Goal: Task Accomplishment & Management: Use online tool/utility

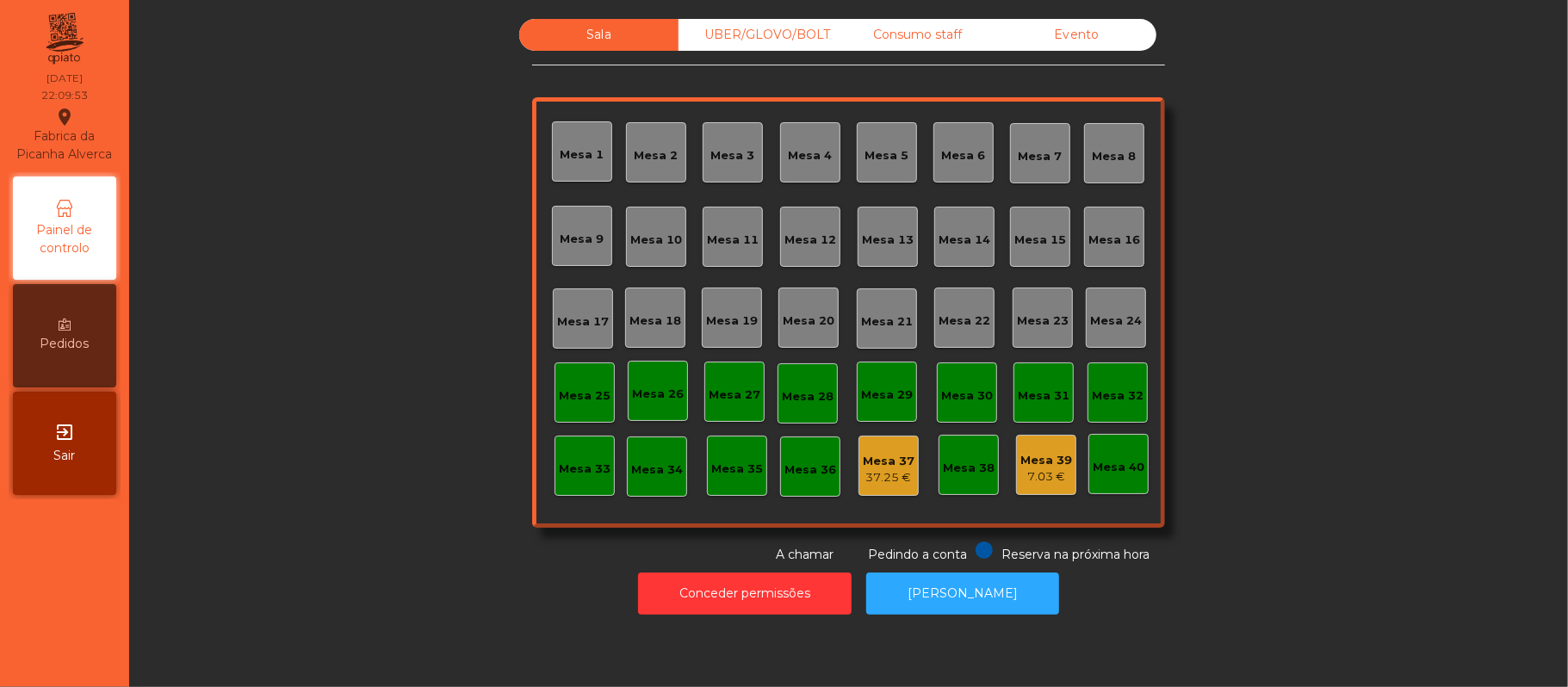
click at [751, 45] on div "UBER/GLOVO/BOLT" at bounding box center [757, 35] width 159 height 32
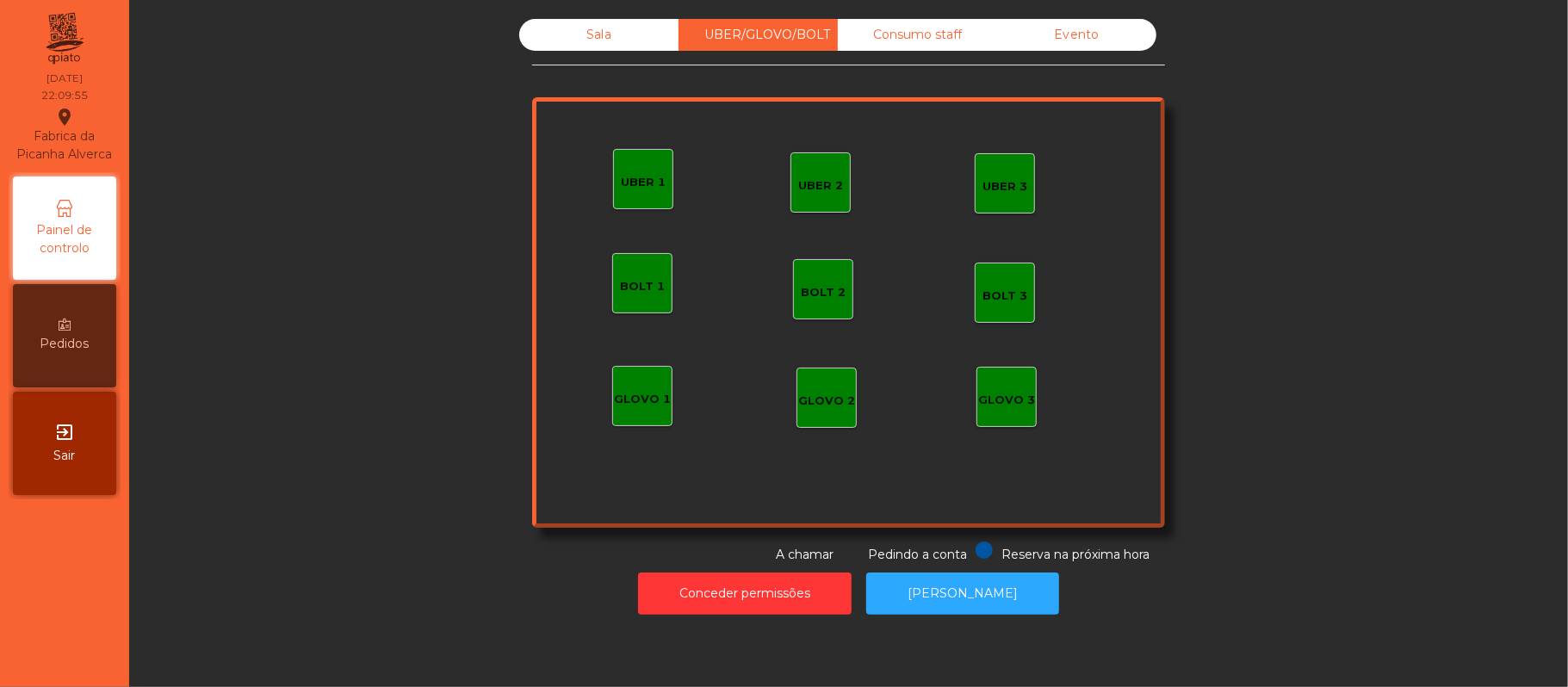
click at [651, 190] on div "UBER 1" at bounding box center [643, 179] width 60 height 60
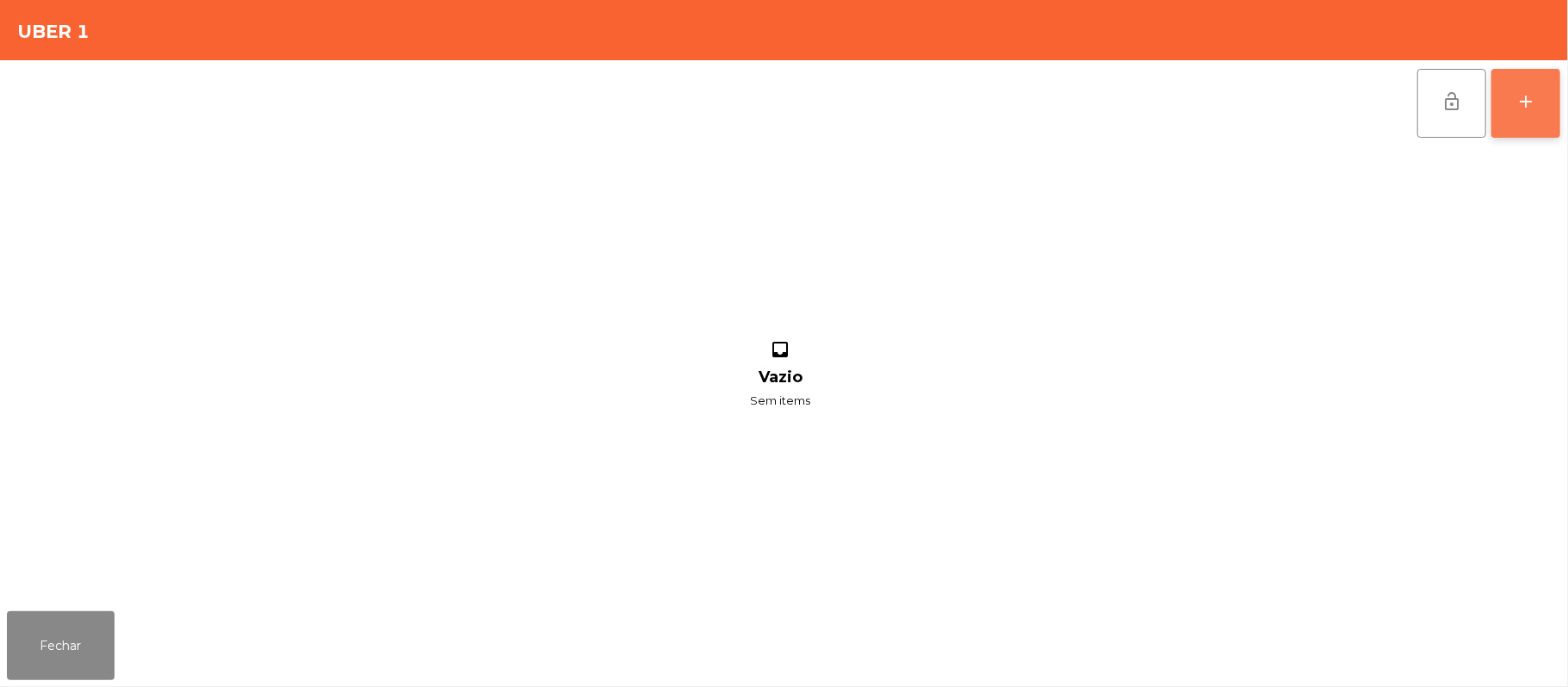
click at [1554, 112] on button "add" at bounding box center [1525, 102] width 69 height 69
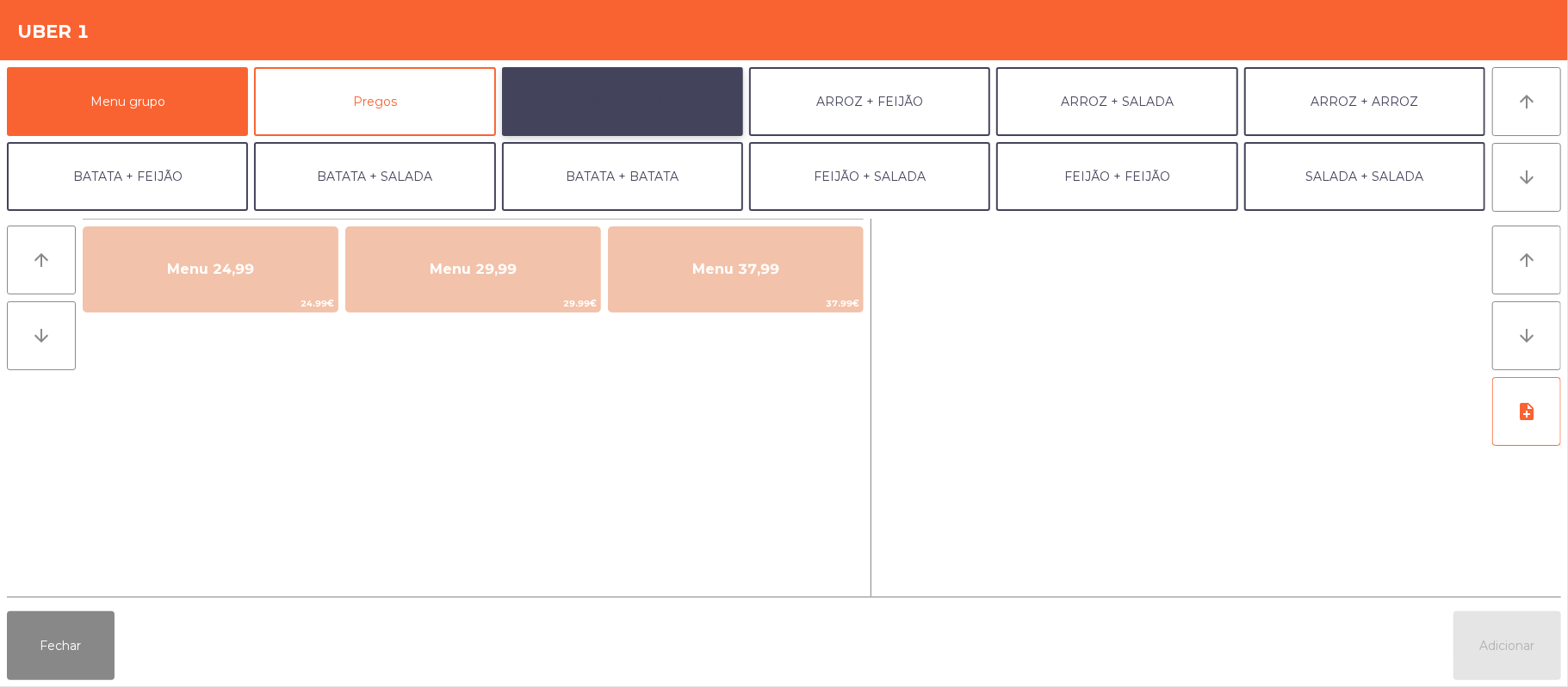
click at [669, 124] on button "ARROZ + BATATAS" at bounding box center [623, 101] width 242 height 69
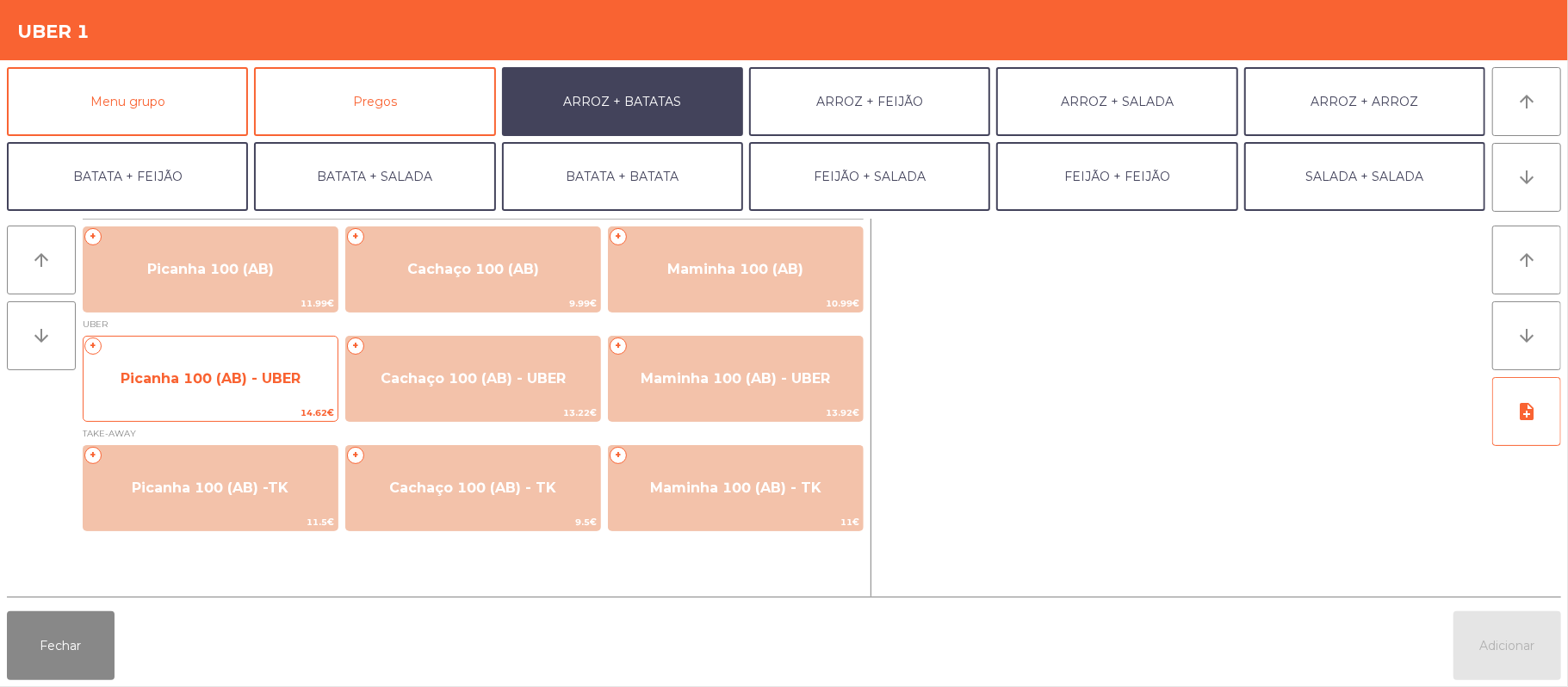
click at [257, 393] on span "Picanha 100 (AB) - UBER" at bounding box center [210, 379] width 254 height 46
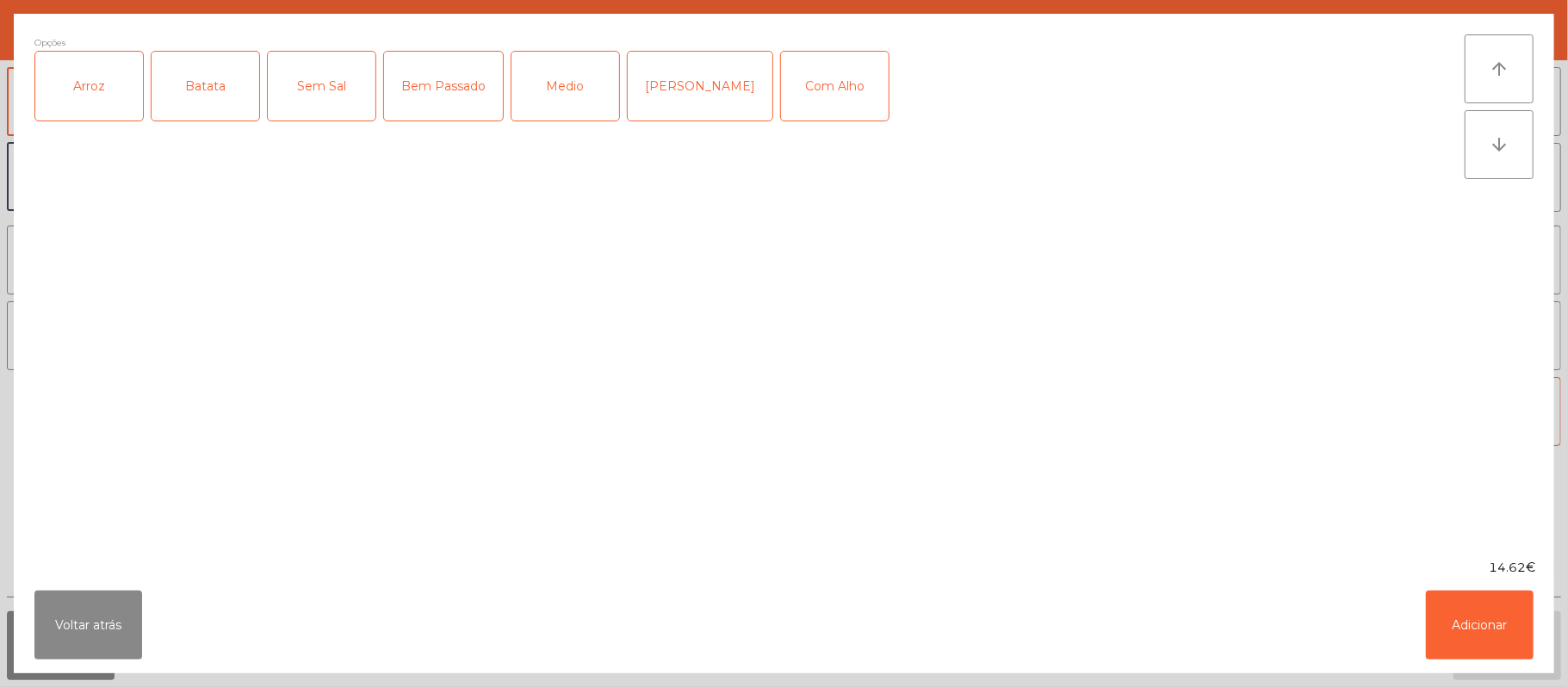
click at [94, 88] on div "Arroz" at bounding box center [89, 85] width 107 height 69
click at [207, 86] on div "Batata" at bounding box center [205, 85] width 107 height 69
click at [431, 97] on div "Bem Passado" at bounding box center [442, 85] width 119 height 69
click at [1468, 617] on button "Adicionar" at bounding box center [1479, 624] width 107 height 69
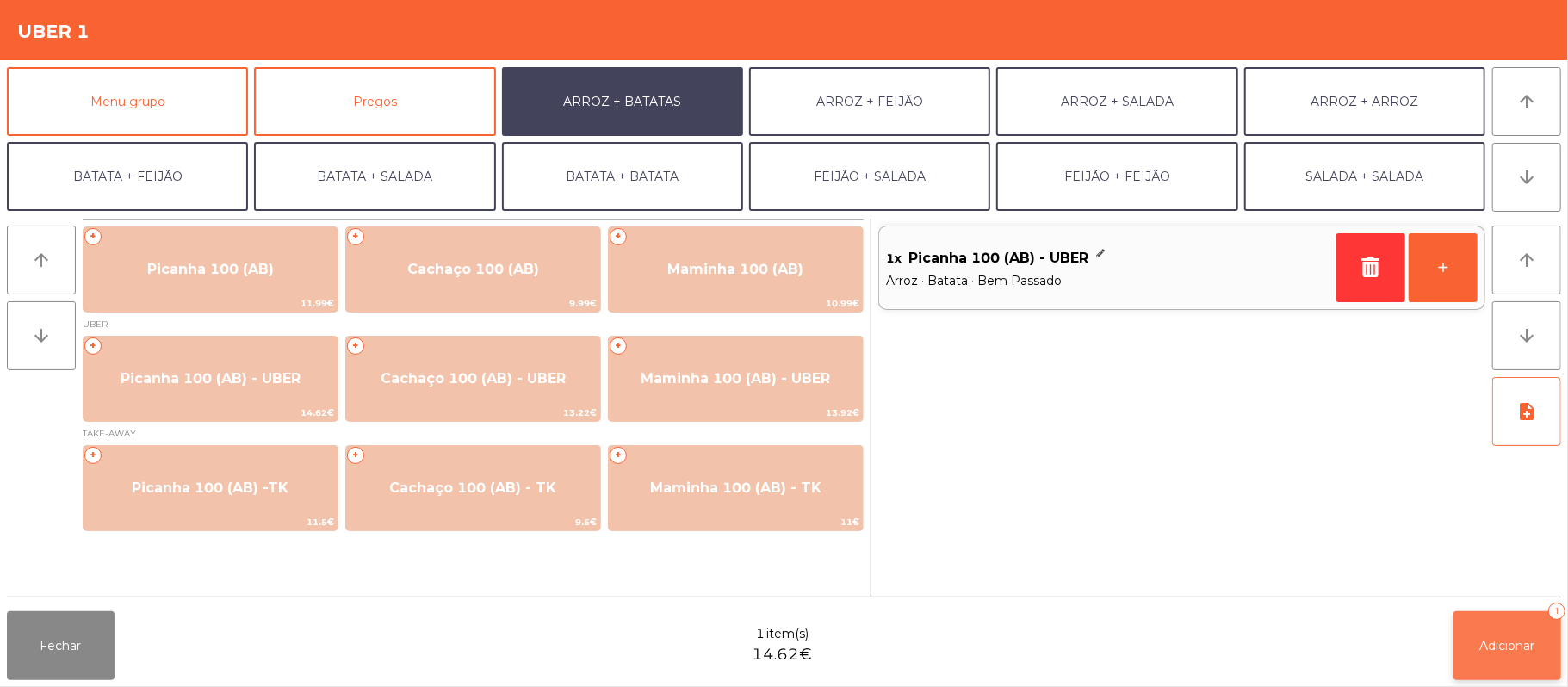
click at [1508, 645] on span "Adicionar" at bounding box center [1507, 645] width 55 height 15
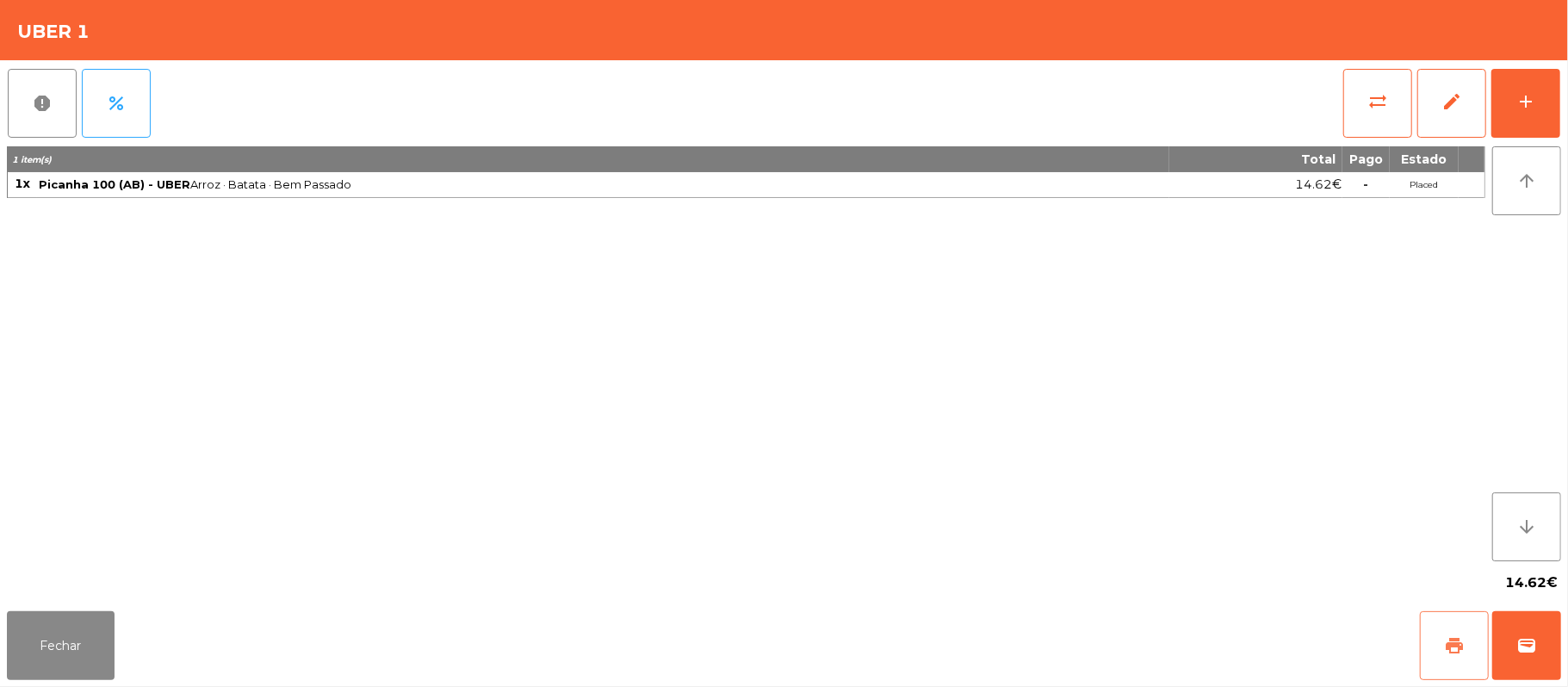
click at [1444, 649] on span "print" at bounding box center [1453, 645] width 20 height 20
click at [1554, 669] on button "wallet" at bounding box center [1525, 645] width 69 height 69
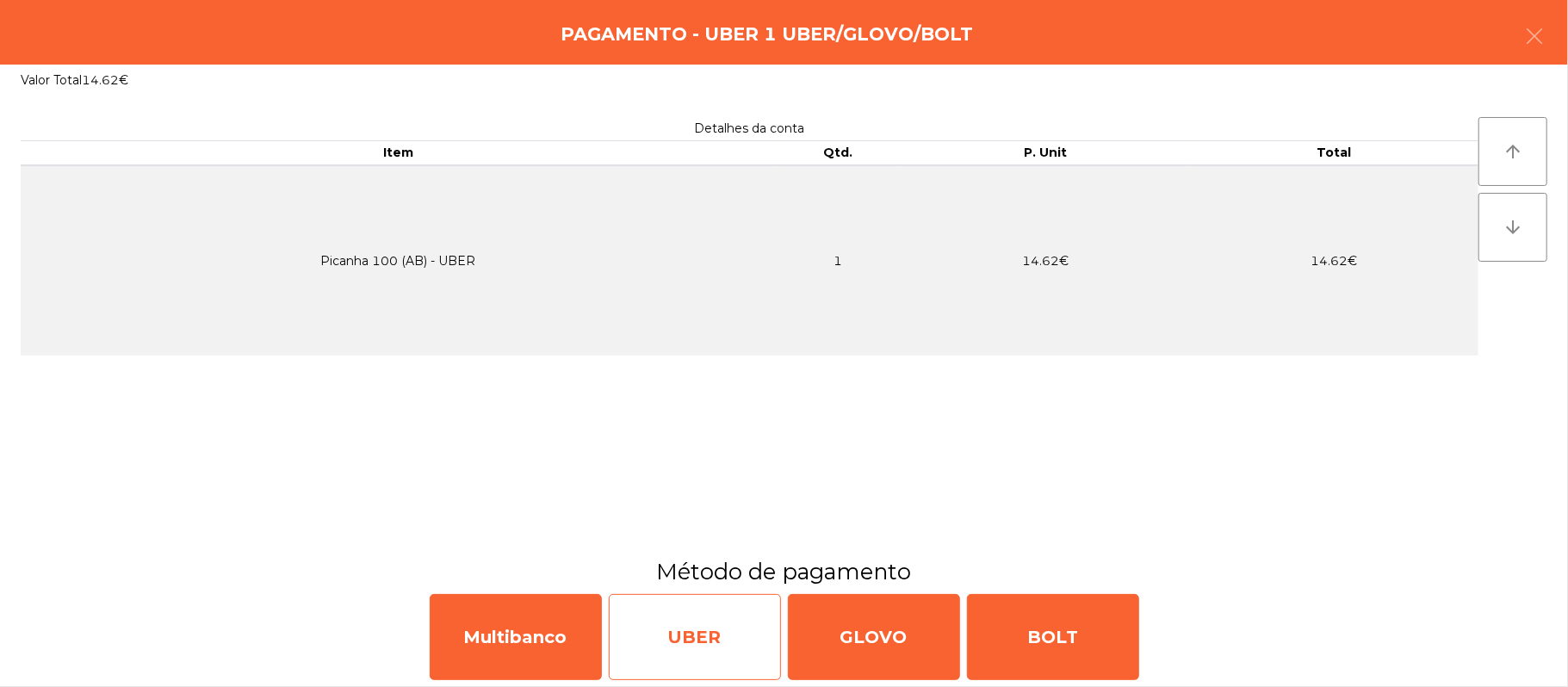
click at [672, 644] on div "UBER" at bounding box center [695, 637] width 172 height 86
select select "**"
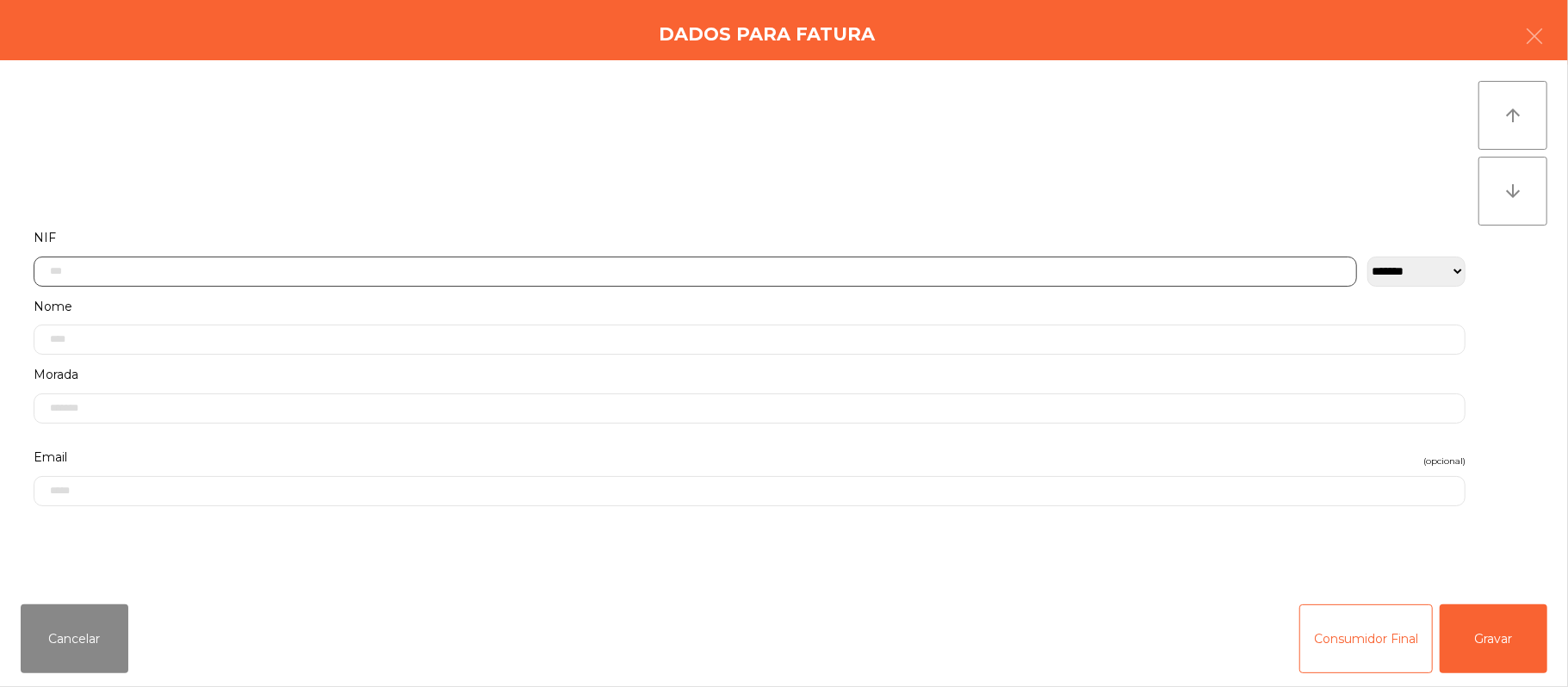
click at [194, 271] on input "text" at bounding box center [696, 272] width 1324 height 30
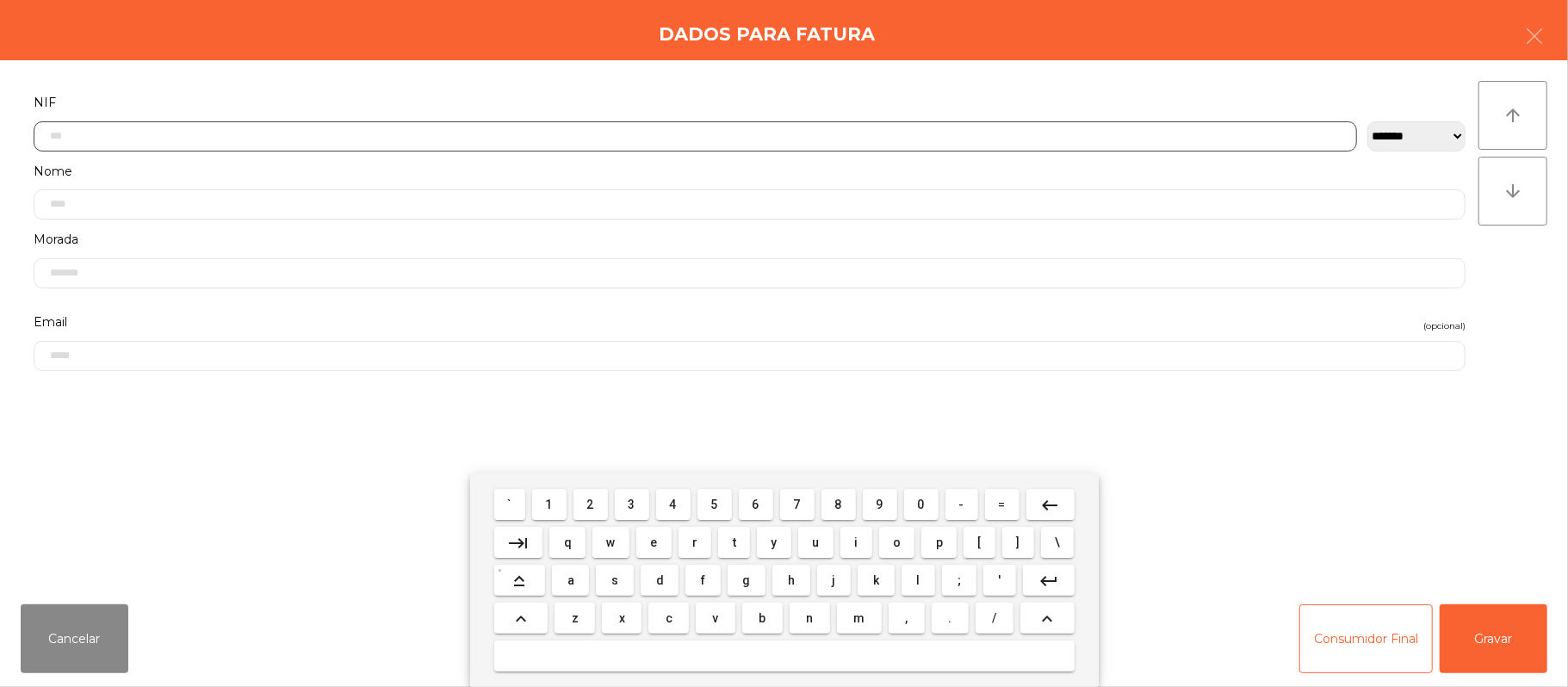
scroll to position [145, 0]
type input "*********"
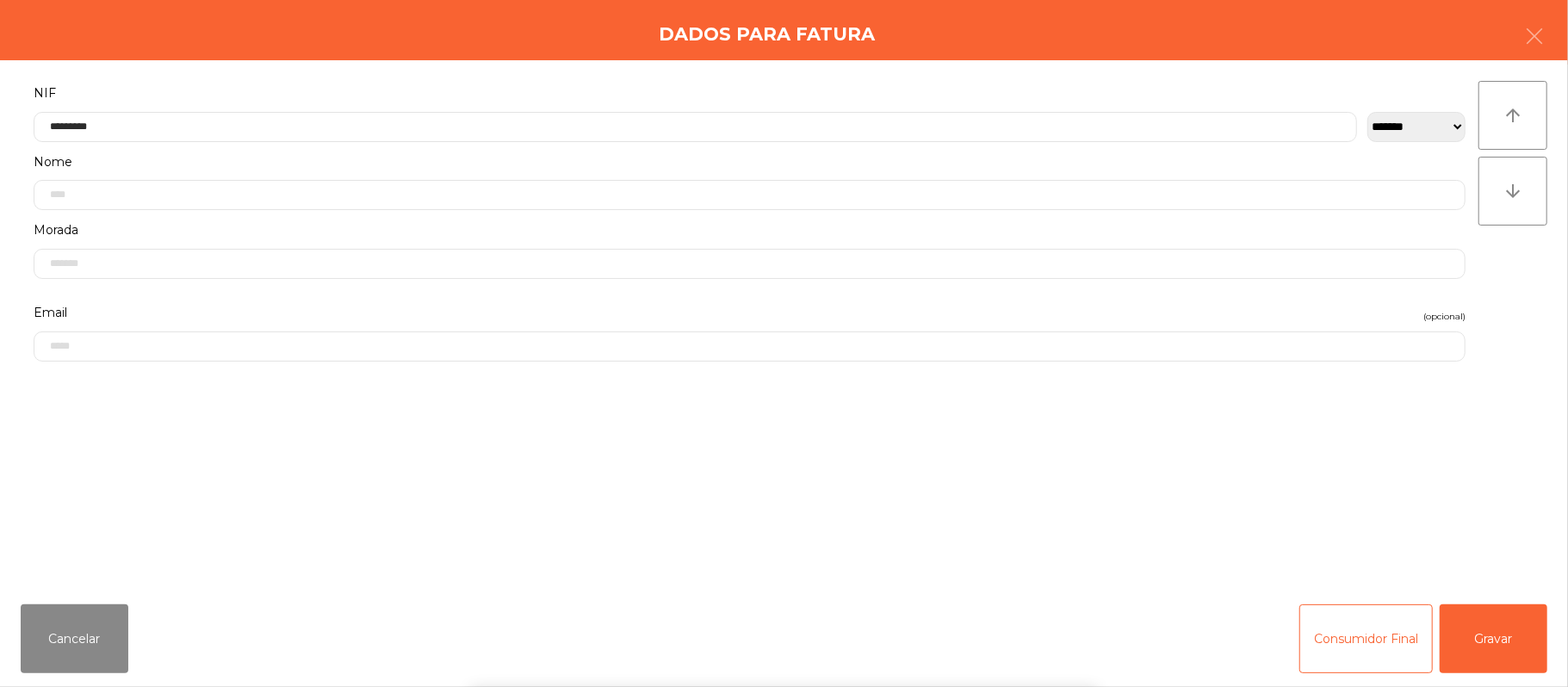
click at [1490, 675] on div "` 1 2 3 4 5 6 7 8 9 0 - = keyboard_backspace keyboard_tab q w e r t y u i o p […" at bounding box center [784, 580] width 1568 height 214
click at [1479, 647] on button "Gravar" at bounding box center [1493, 639] width 107 height 69
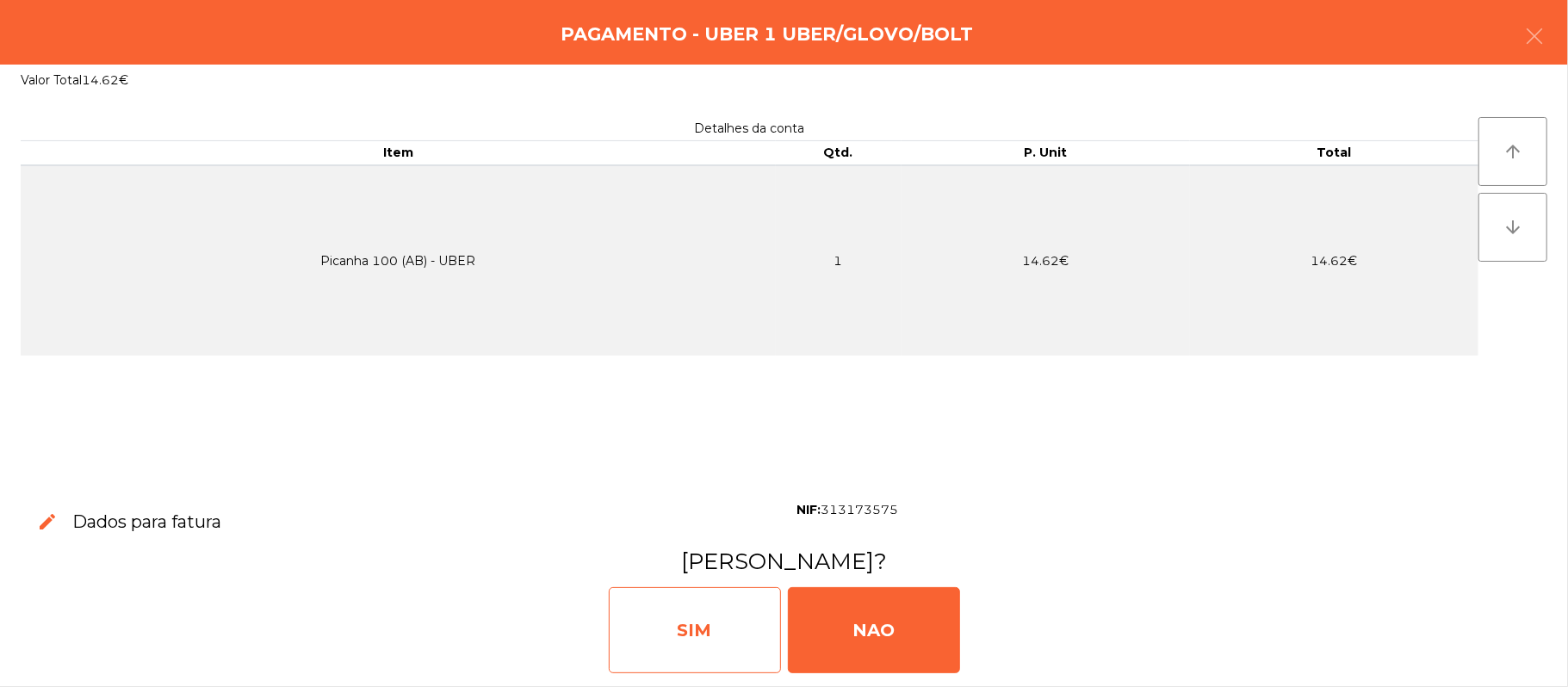
click at [702, 634] on div "SIM" at bounding box center [695, 630] width 172 height 86
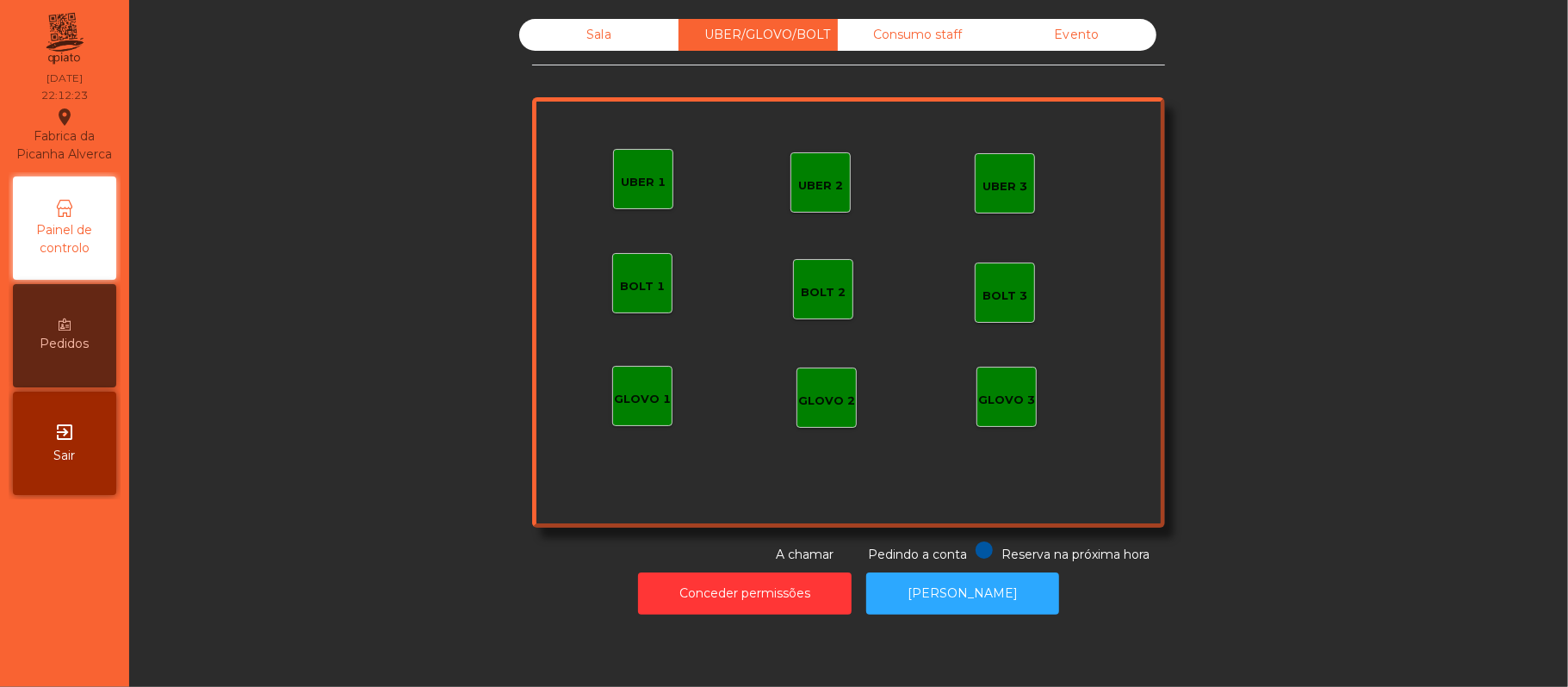
click at [605, 45] on div "Sala" at bounding box center [598, 35] width 159 height 32
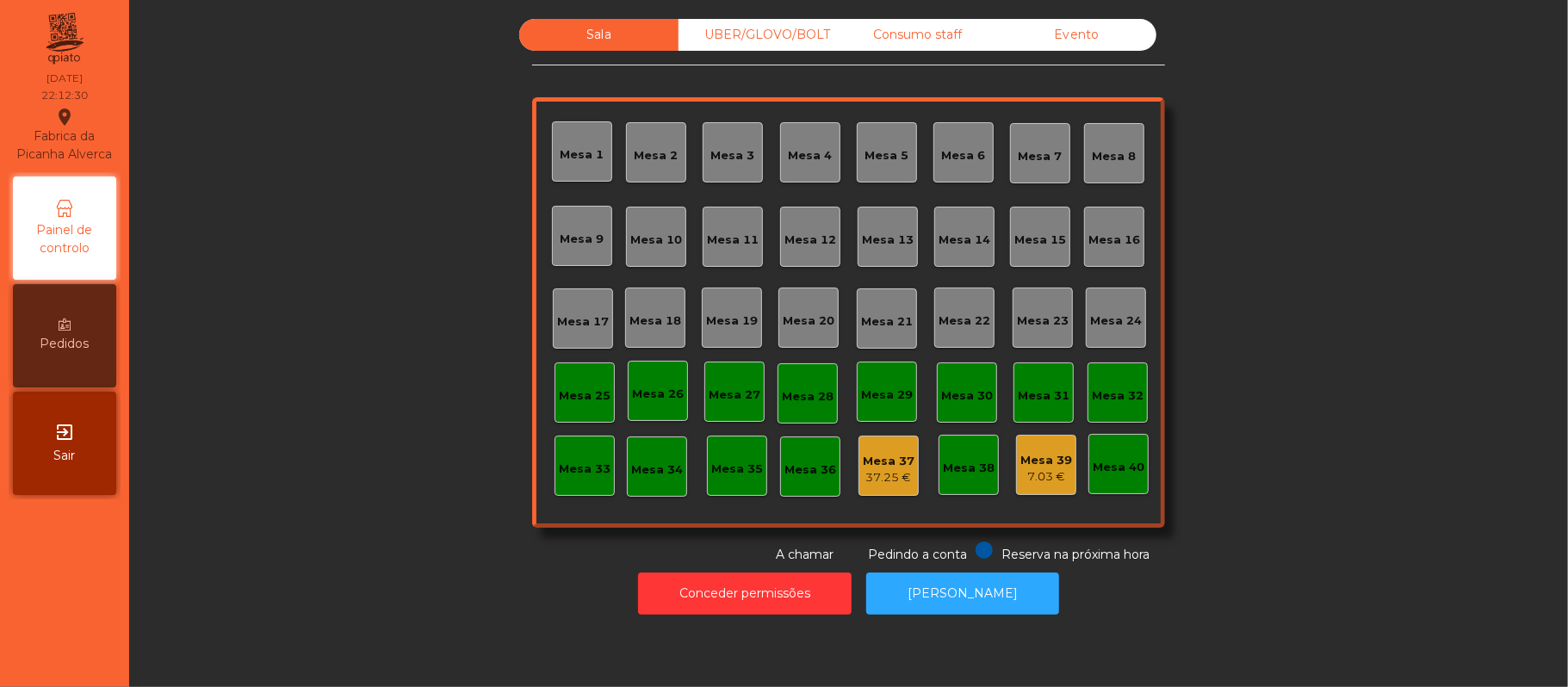
click at [631, 177] on div "Mesa 2" at bounding box center [656, 153] width 60 height 60
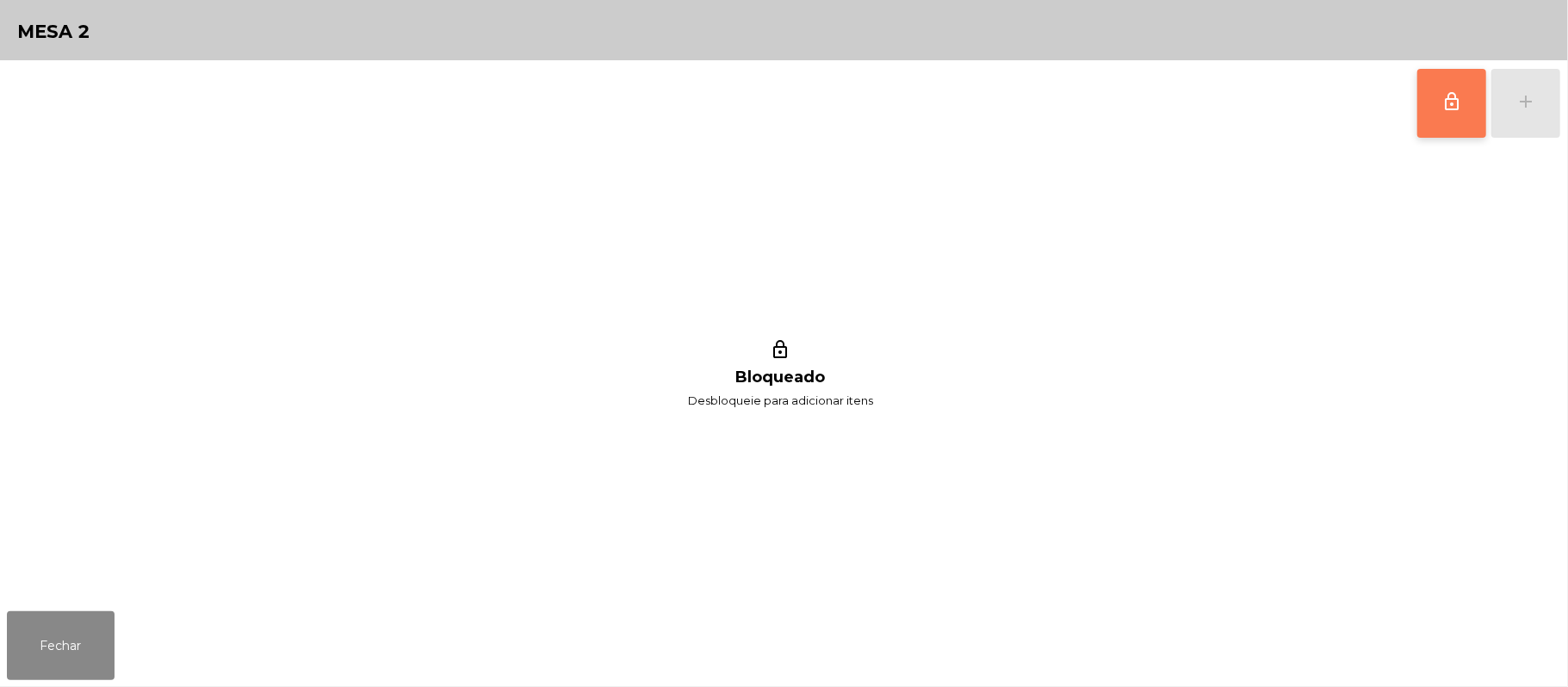
click at [1423, 104] on button "lock_outline" at bounding box center [1451, 102] width 69 height 69
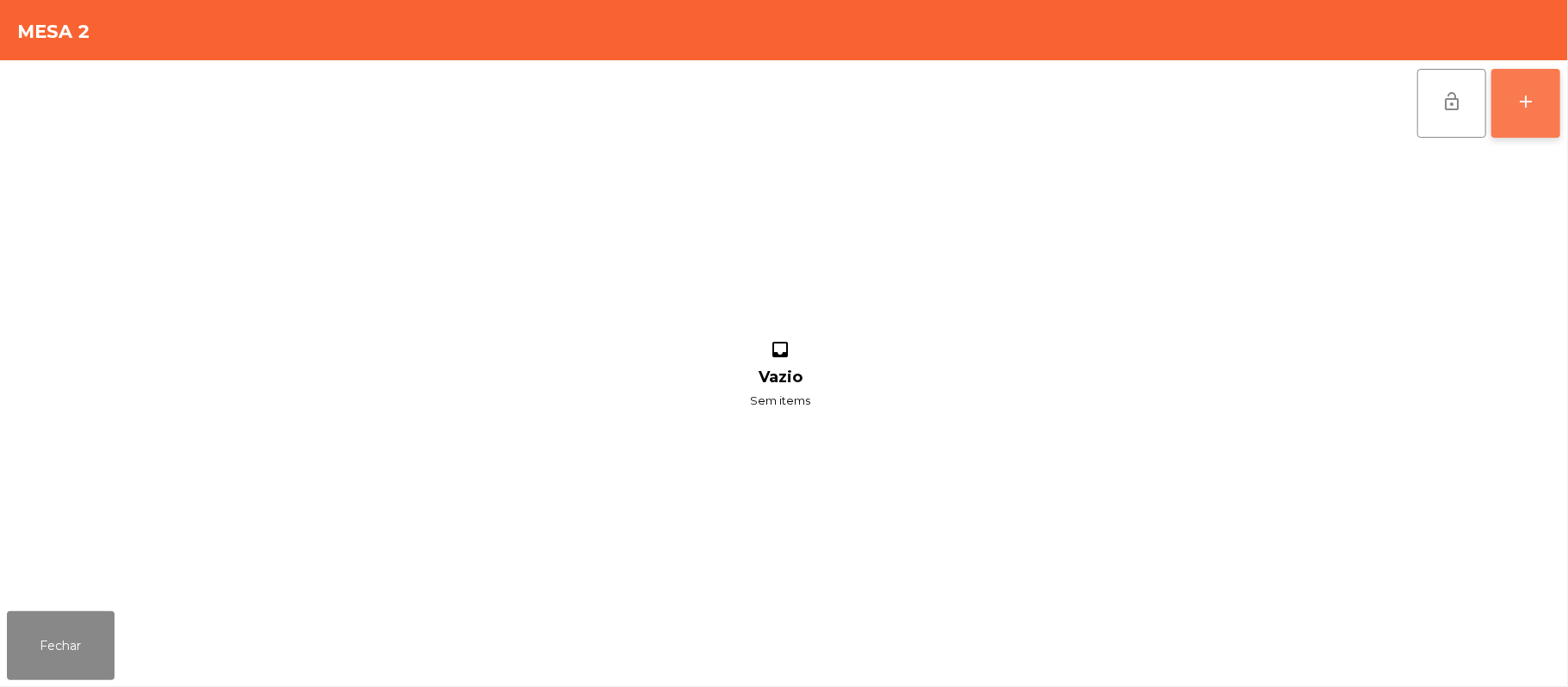
click at [1508, 114] on button "add" at bounding box center [1525, 102] width 69 height 69
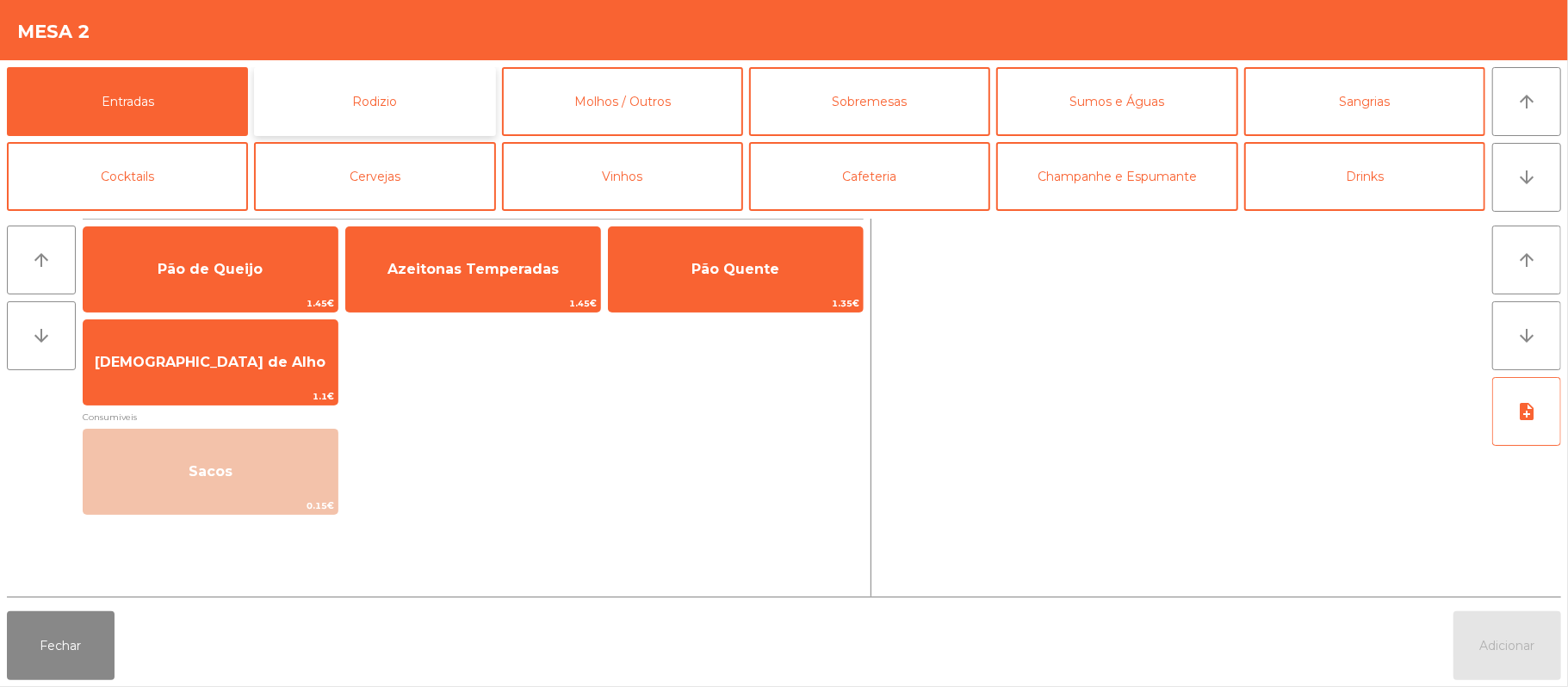
click at [424, 99] on button "Rodizio" at bounding box center [375, 101] width 242 height 69
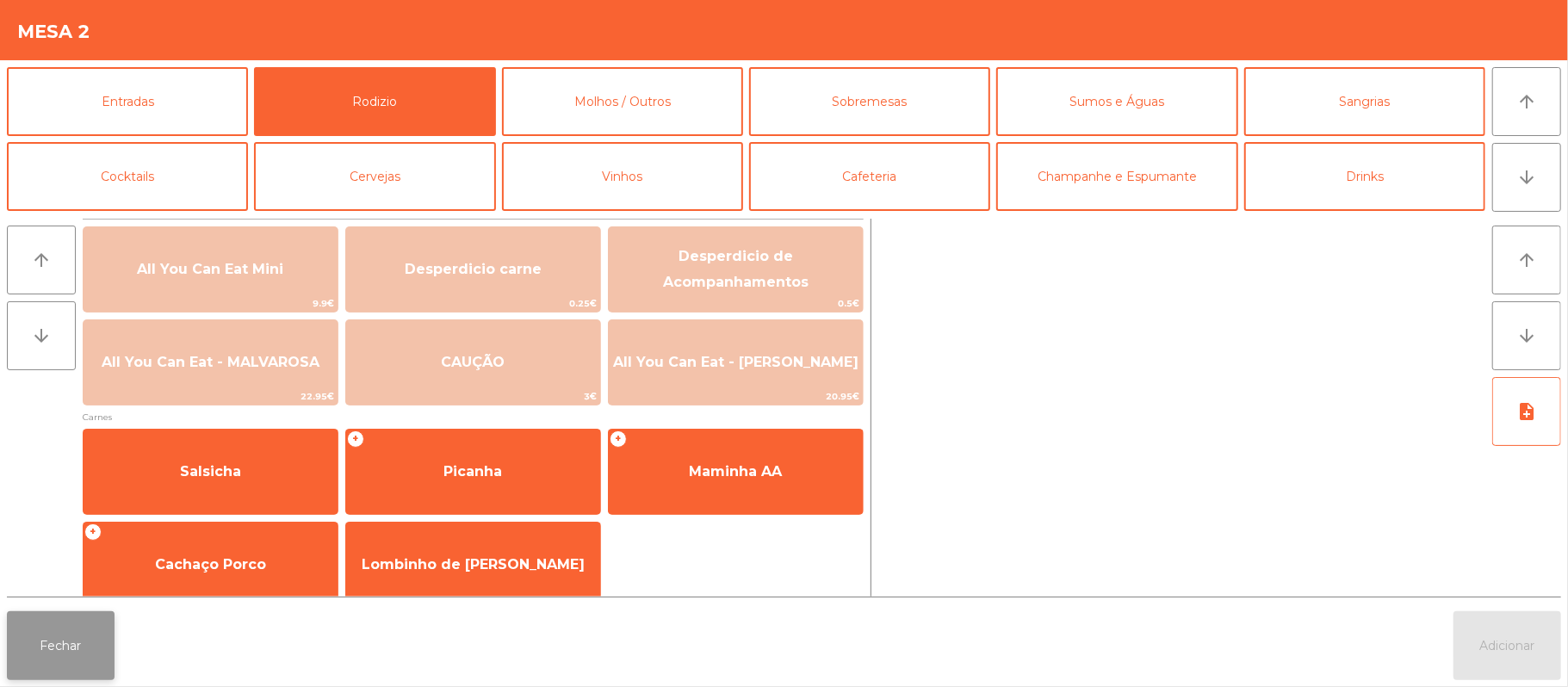
click at [70, 641] on button "Fechar" at bounding box center [60, 645] width 107 height 69
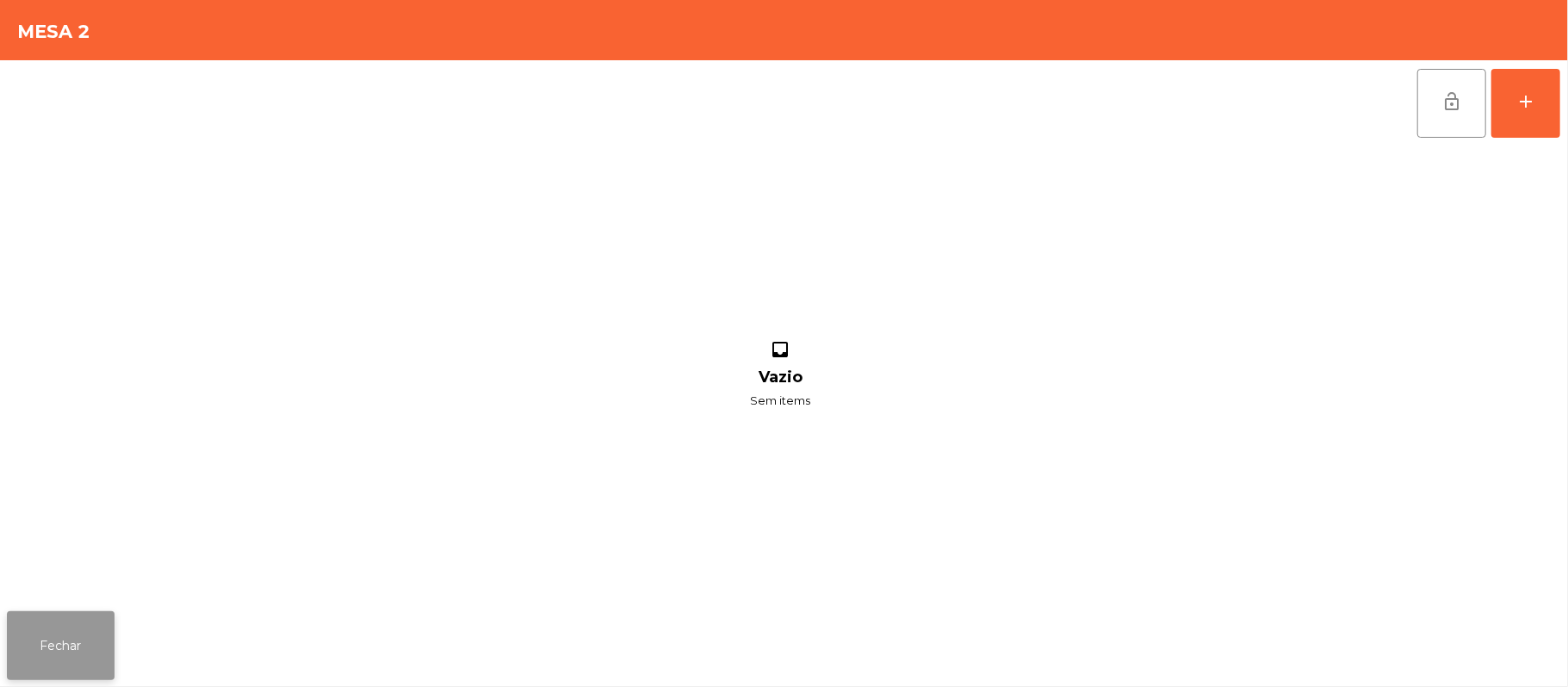
click at [69, 654] on button "Fechar" at bounding box center [60, 645] width 107 height 69
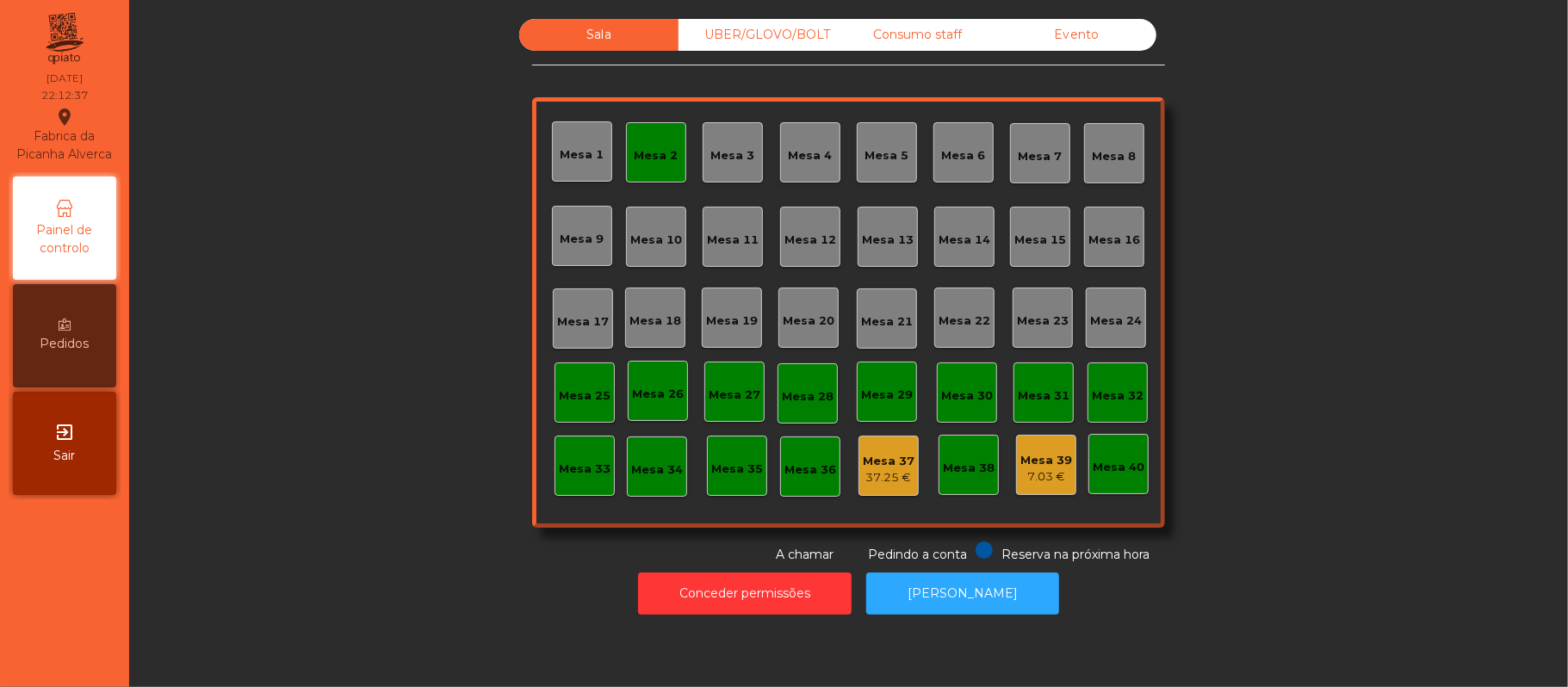
click at [641, 163] on div "Mesa 2" at bounding box center [656, 153] width 60 height 60
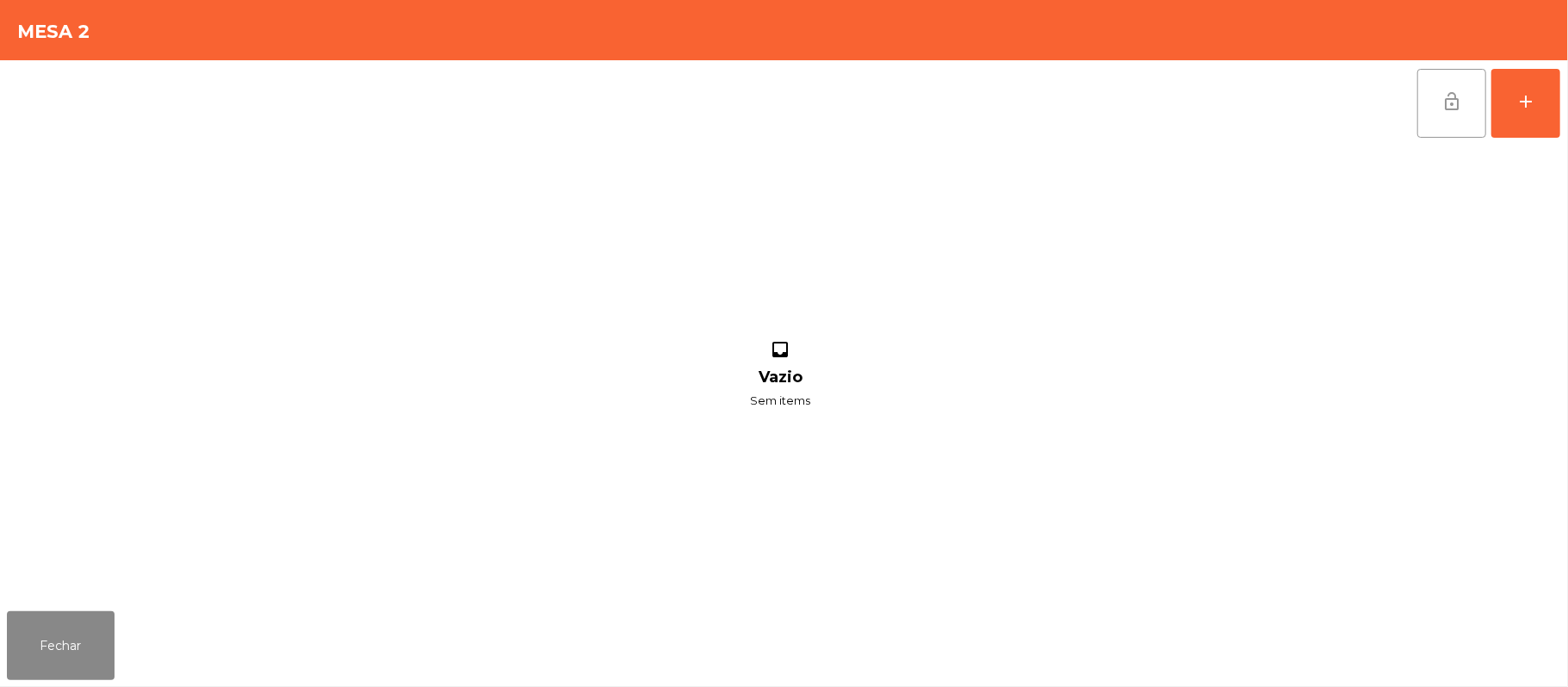
click at [1420, 111] on button "lock_open" at bounding box center [1451, 102] width 69 height 69
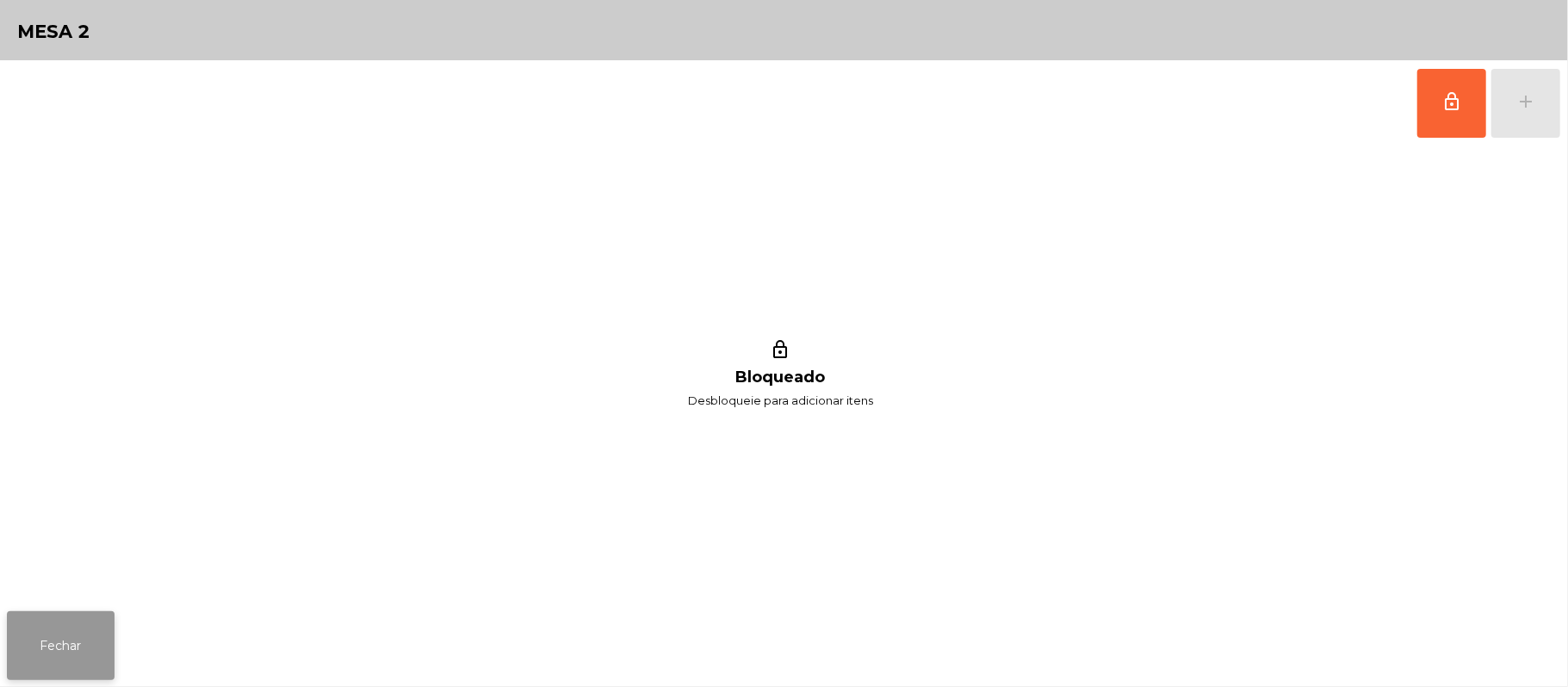
click at [56, 621] on button "Fechar" at bounding box center [60, 645] width 107 height 69
